Goal: Complete application form

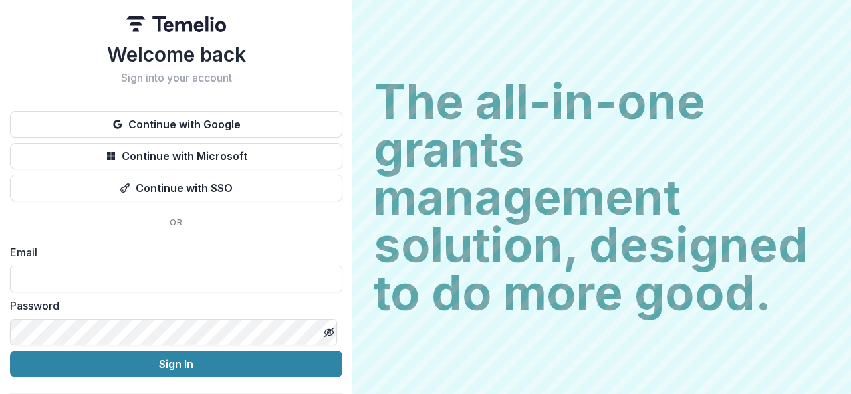
click at [245, 250] on label "Email" at bounding box center [172, 253] width 324 height 16
click at [68, 292] on input at bounding box center [176, 279] width 332 height 27
type input "**********"
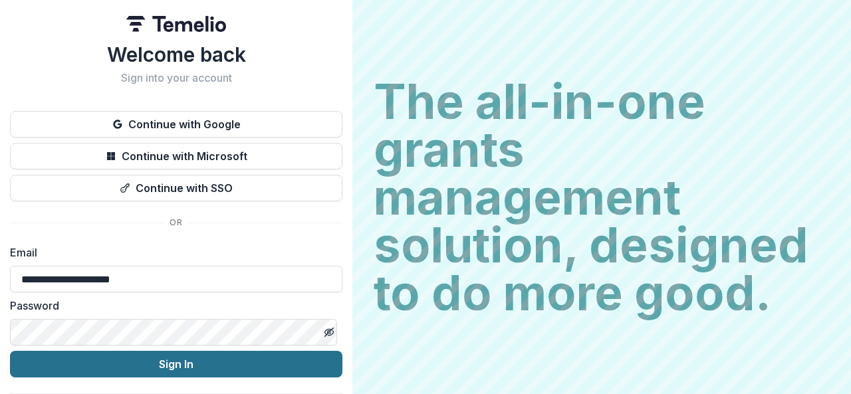
click at [172, 361] on button "Sign In" at bounding box center [176, 364] width 332 height 27
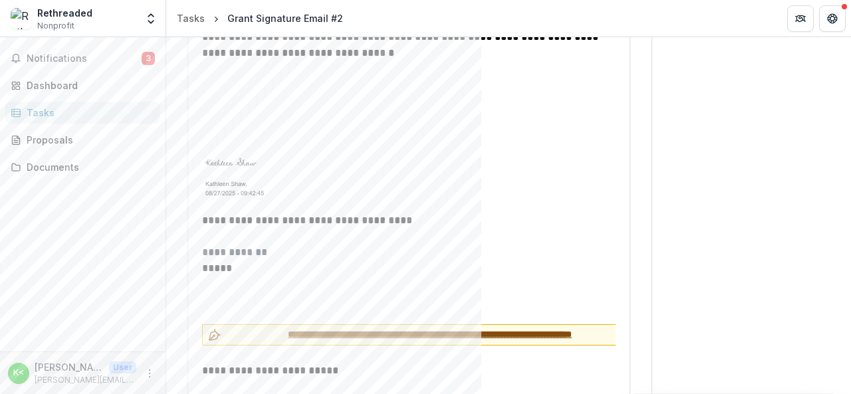
scroll to position [1978, 0]
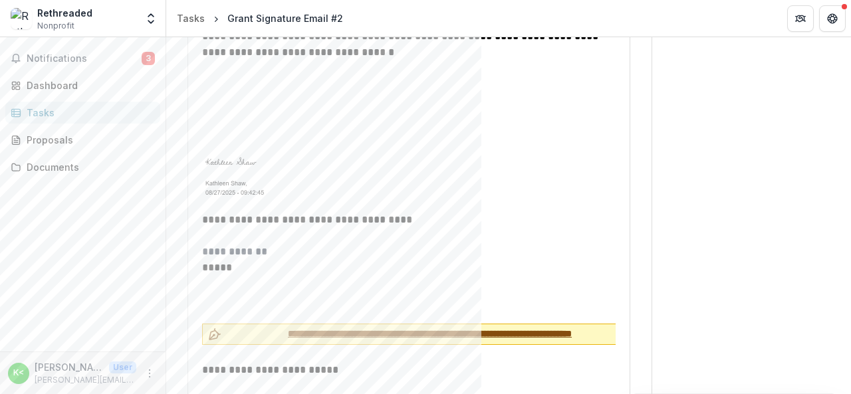
click at [364, 327] on span "**********" at bounding box center [430, 334] width 406 height 14
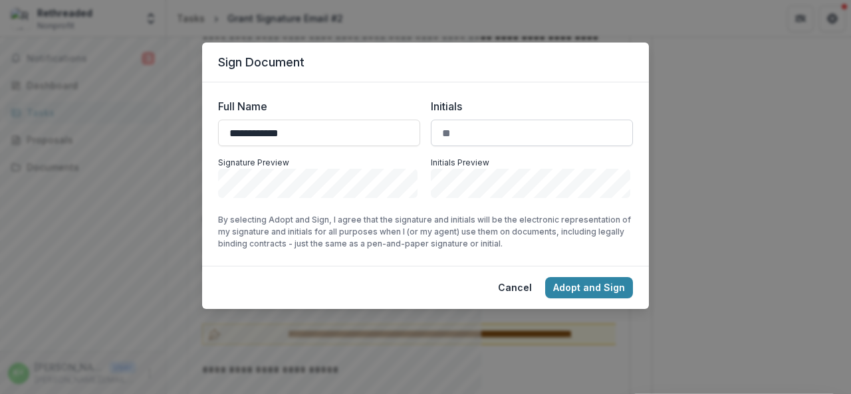
type input "**********"
click at [464, 131] on input "Initials" at bounding box center [532, 133] width 202 height 27
type input "*"
type input "***"
click at [613, 286] on button "Adopt and Sign" at bounding box center [589, 287] width 88 height 21
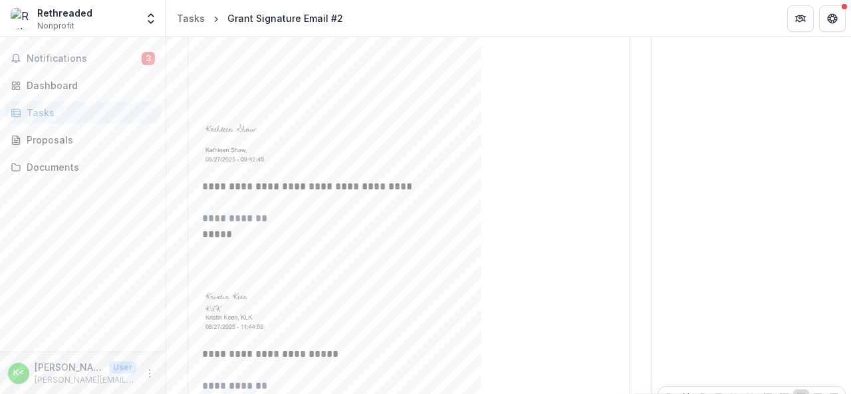
scroll to position [2011, 0]
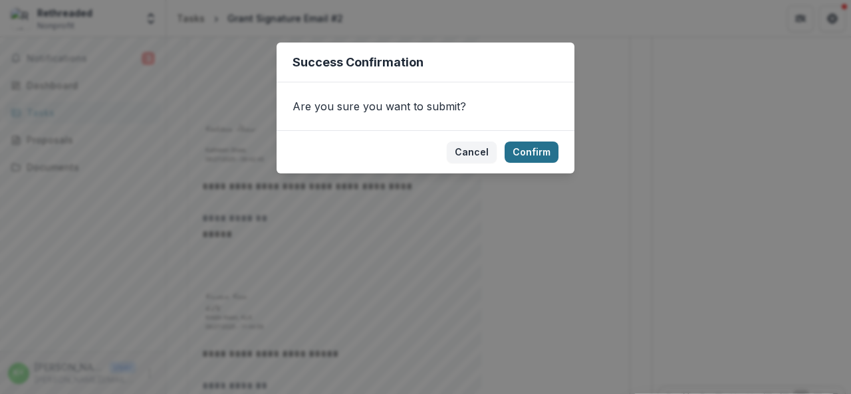
click at [537, 150] on button "Confirm" at bounding box center [532, 152] width 54 height 21
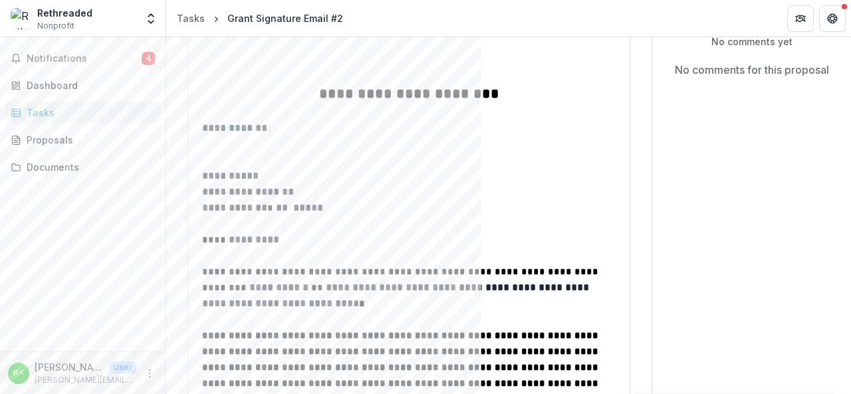
scroll to position [0, 0]
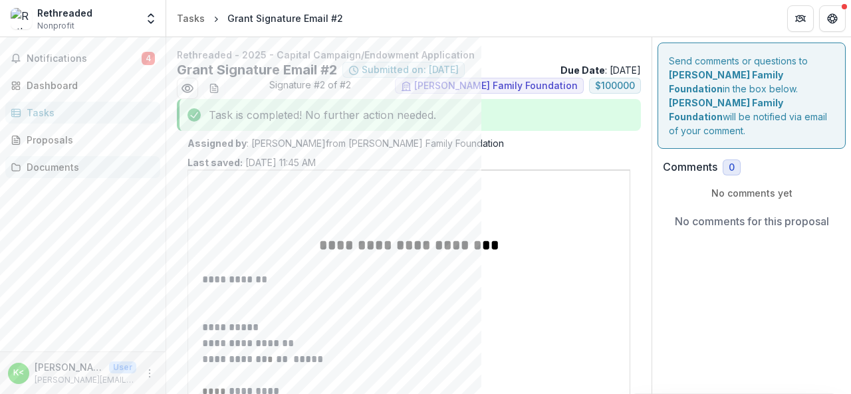
click at [49, 166] on div "Documents" at bounding box center [88, 167] width 123 height 14
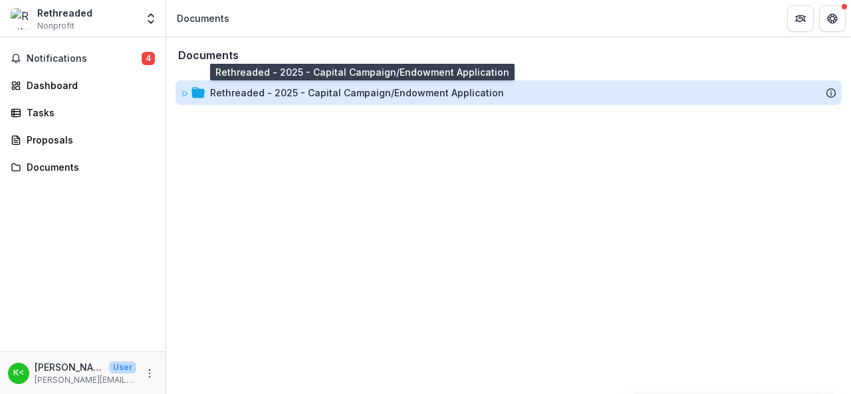
click at [377, 94] on div "Rethreaded - 2025 - Capital Campaign/Endowment Application" at bounding box center [357, 93] width 294 height 14
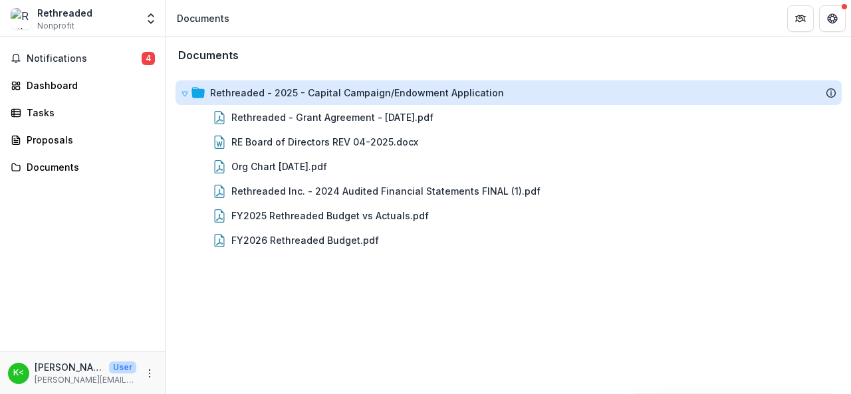
click at [377, 94] on div "Rethreaded - 2025 - Capital Campaign/Endowment Application" at bounding box center [357, 93] width 294 height 14
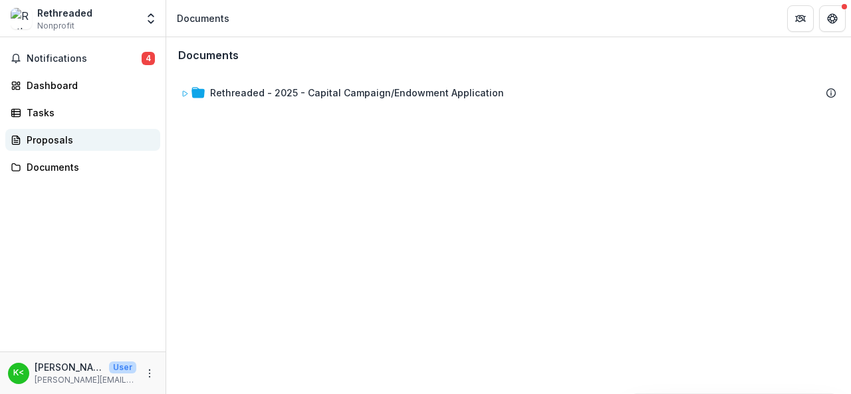
click at [37, 140] on div "Proposals" at bounding box center [88, 140] width 123 height 14
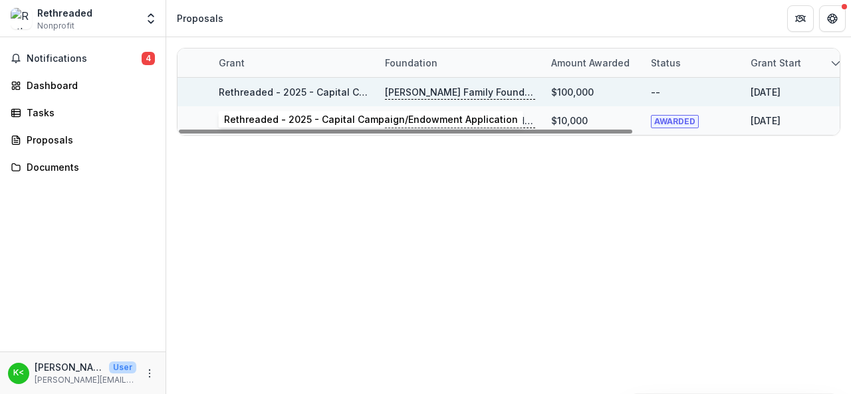
click at [342, 91] on link "Rethreaded - 2025 - Capital Campaign/Endowment Application" at bounding box center [366, 91] width 294 height 11
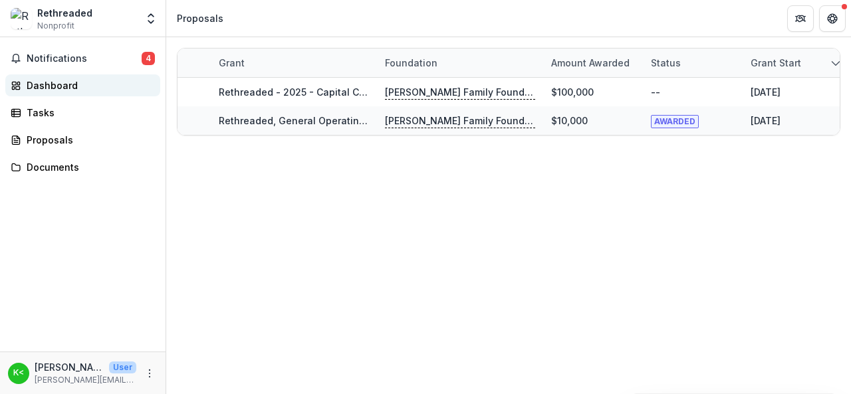
click at [75, 84] on div "Dashboard" at bounding box center [88, 85] width 123 height 14
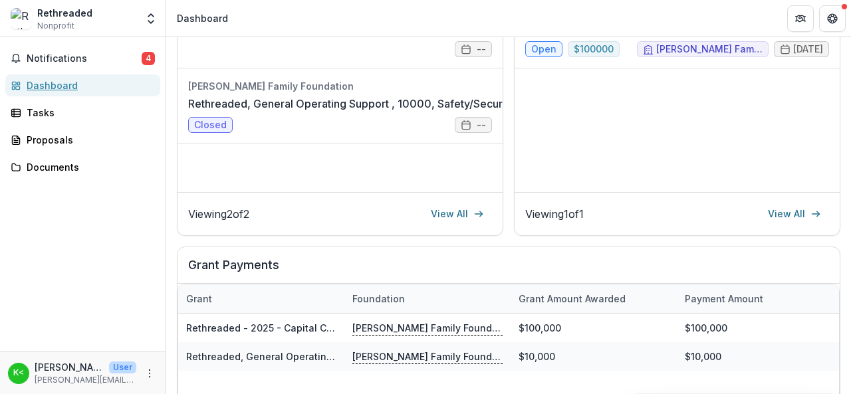
scroll to position [353, 0]
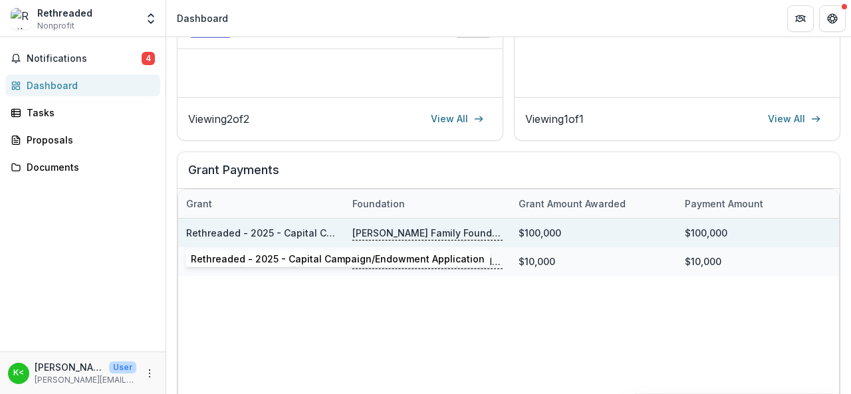
click at [303, 233] on link "Rethreaded - 2025 - Capital Campaign/Endowment Application" at bounding box center [333, 232] width 294 height 11
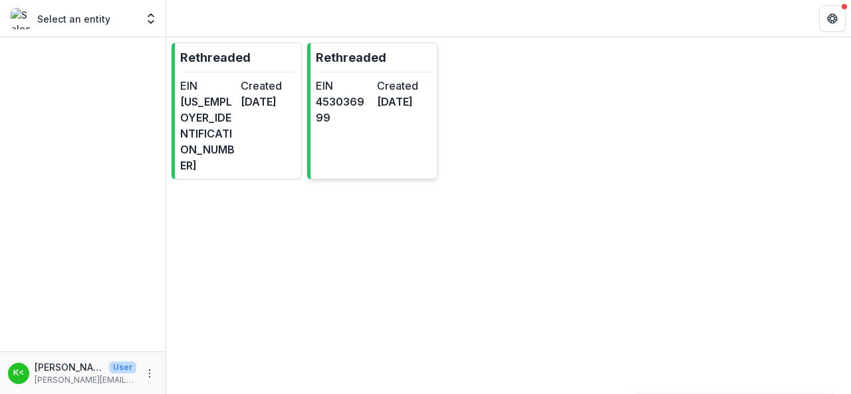
click at [346, 111] on dd "453036999" at bounding box center [343, 110] width 55 height 32
